Goal: Task Accomplishment & Management: Manage account settings

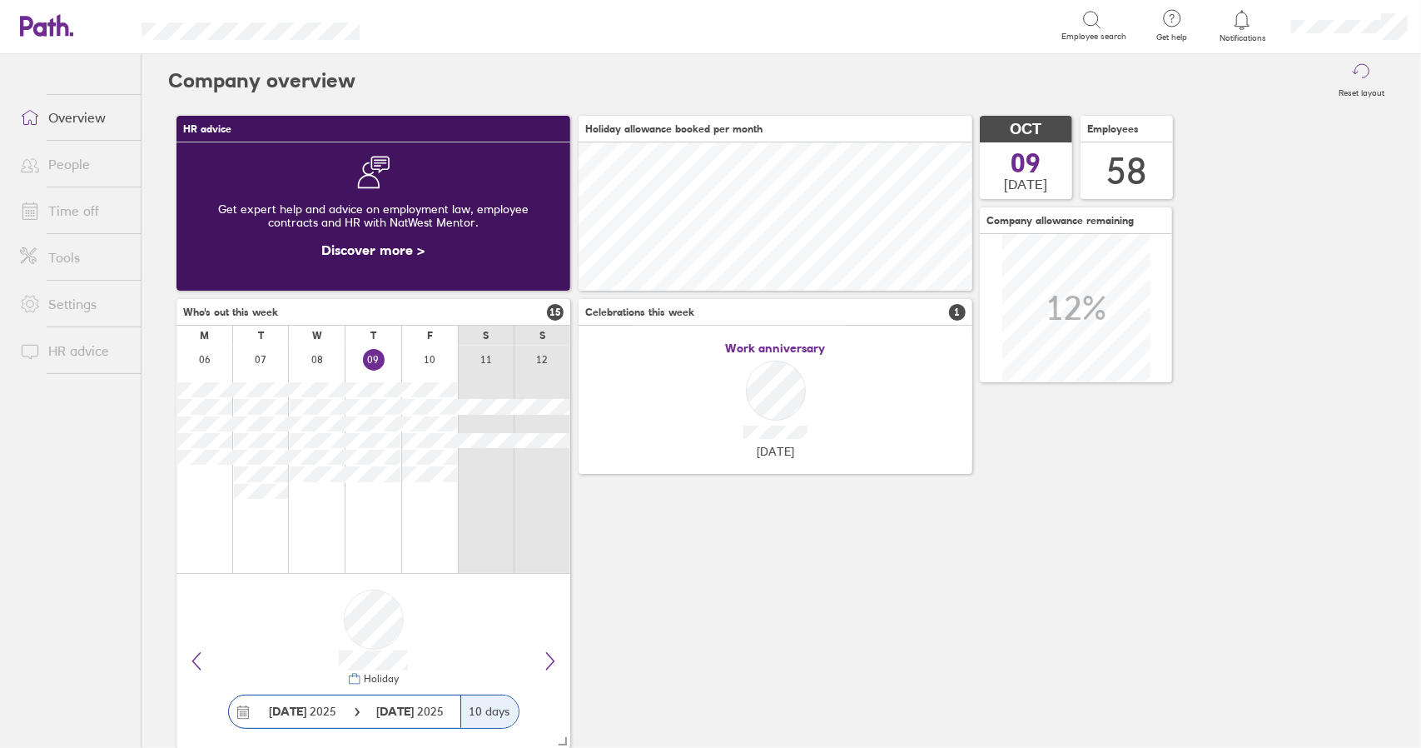
scroll to position [148, 393]
click at [83, 216] on link "Time off" at bounding box center [74, 210] width 134 height 33
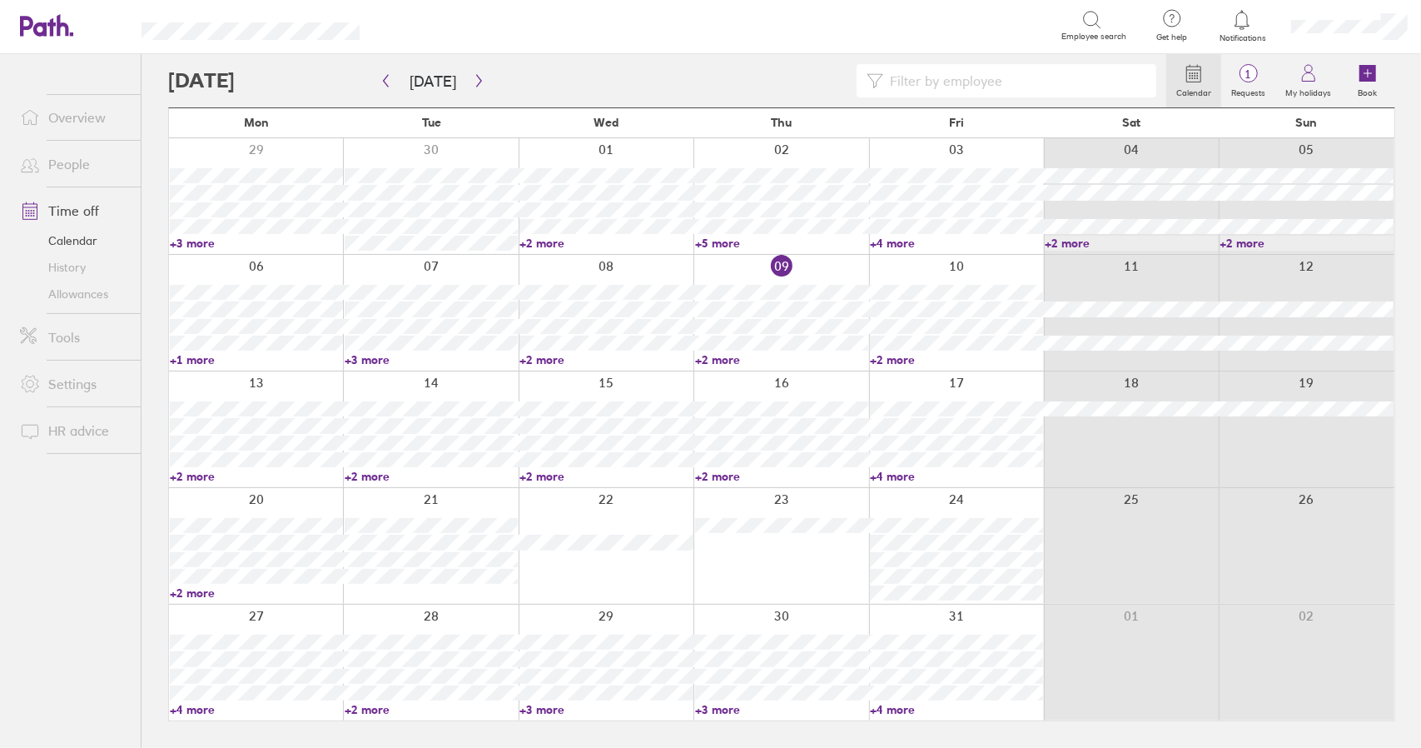
click at [82, 210] on link "Time off" at bounding box center [74, 210] width 134 height 33
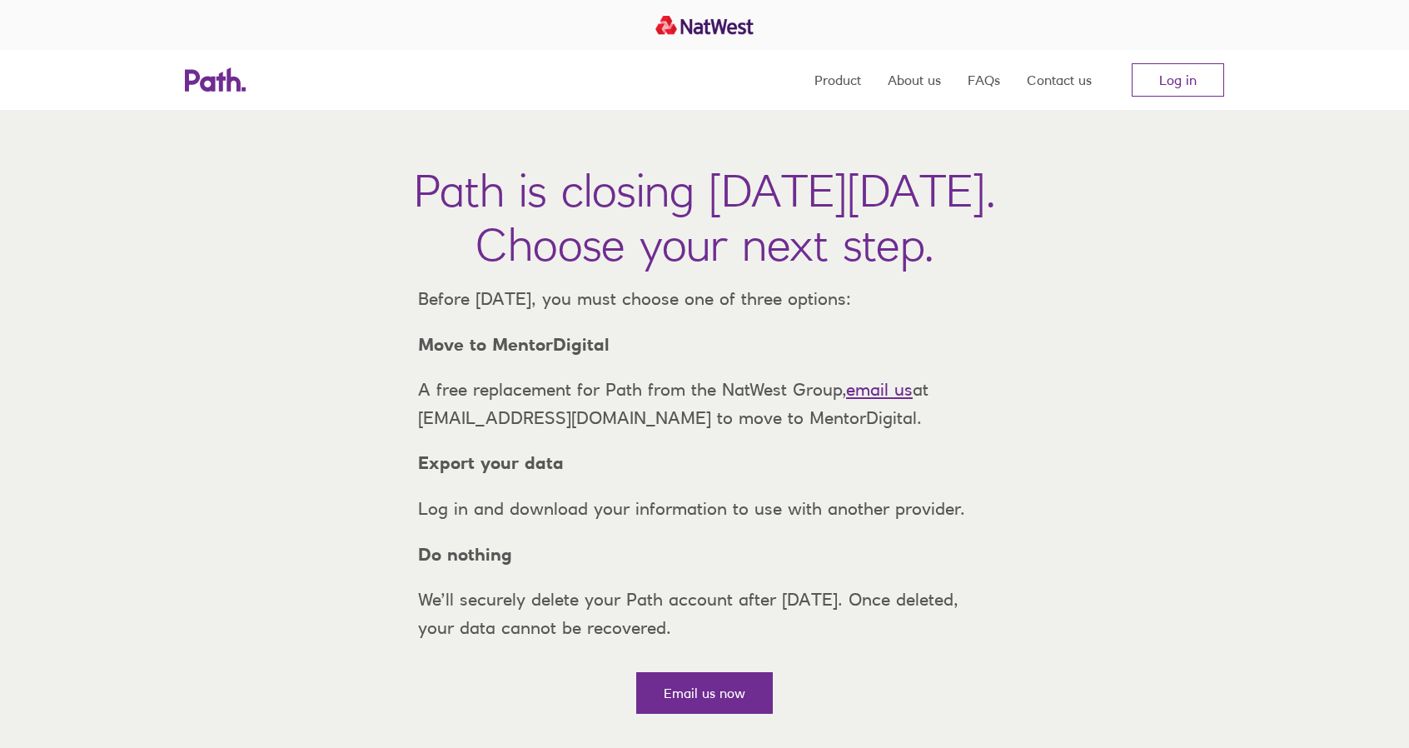
drag, startPoint x: 1191, startPoint y: 93, endPoint x: 914, endPoint y: 26, distance: 284.6
click at [1191, 92] on link "Log in" at bounding box center [1178, 79] width 92 height 33
